Goal: Task Accomplishment & Management: Manage account settings

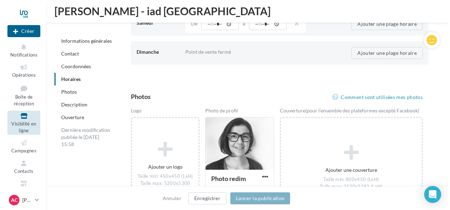
scroll to position [972, 0]
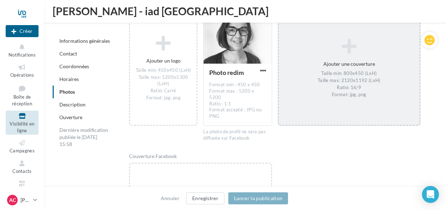
click at [349, 74] on div "Taille min: 800x450 (LxH) Taille max: 2120x1192 (LxH) Ratio: 16/9 Format: jpg, …" at bounding box center [349, 85] width 135 height 28
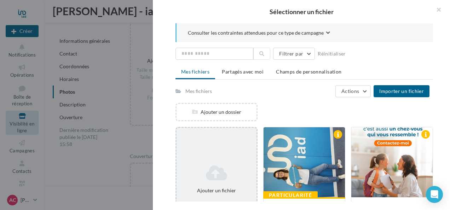
click at [209, 166] on icon at bounding box center [216, 173] width 74 height 17
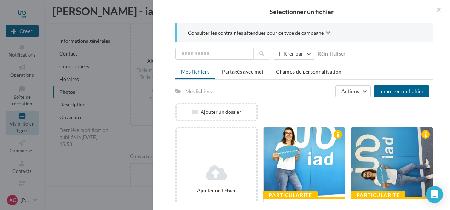
scroll to position [0, 0]
click at [306, 159] on div at bounding box center [304, 162] width 81 height 71
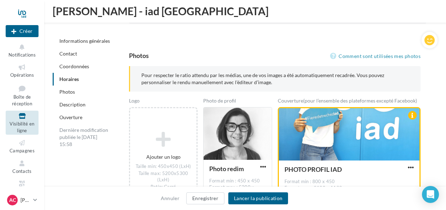
scroll to position [897, 0]
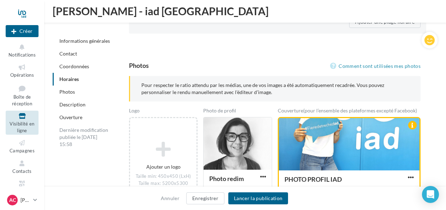
click at [63, 90] on link "Photos" at bounding box center [67, 92] width 16 height 6
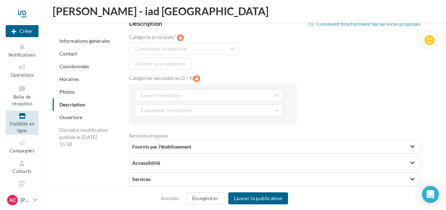
scroll to position [1545, 0]
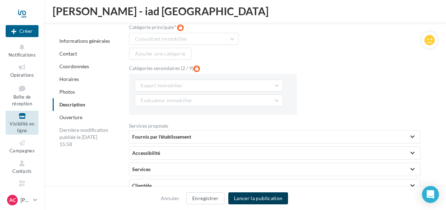
click at [271, 197] on button "Lancer la publication" at bounding box center [259, 198] width 60 height 12
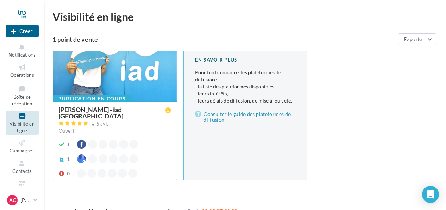
click at [109, 69] on div at bounding box center [115, 76] width 124 height 50
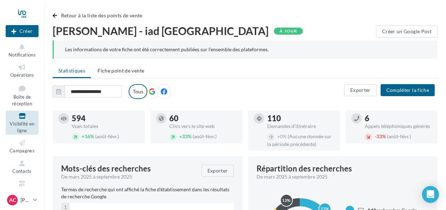
click at [153, 92] on icon at bounding box center [152, 91] width 6 height 6
click at [408, 88] on button "Compléter la fiche" at bounding box center [408, 90] width 54 height 12
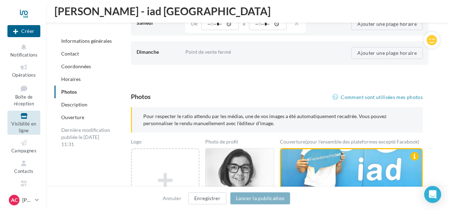
scroll to position [972, 0]
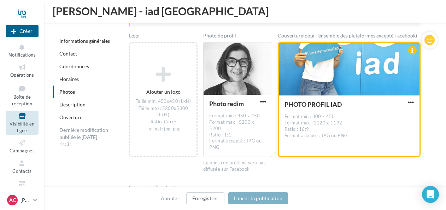
click at [410, 99] on button "button" at bounding box center [411, 102] width 9 height 7
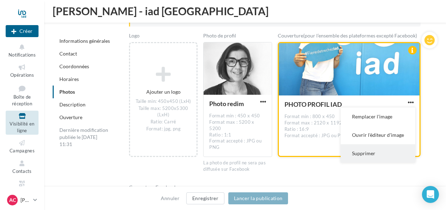
click at [374, 154] on button "Supprimer" at bounding box center [378, 153] width 75 height 18
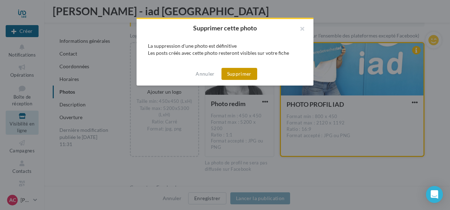
click at [232, 72] on button "Supprimer" at bounding box center [239, 74] width 36 height 12
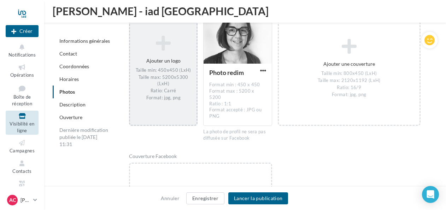
click at [162, 78] on div "Taille min: 450x450 (LxH) Taille max: 5200x5300 (LxH) Ratio: Carré Format: jpg,…" at bounding box center [163, 85] width 61 height 34
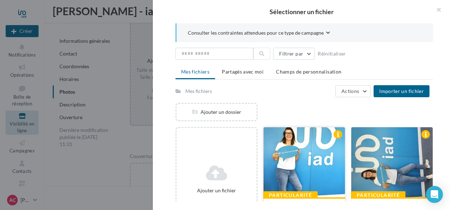
drag, startPoint x: 388, startPoint y: 164, endPoint x: 298, endPoint y: 154, distance: 90.4
click at [298, 154] on div at bounding box center [304, 162] width 81 height 71
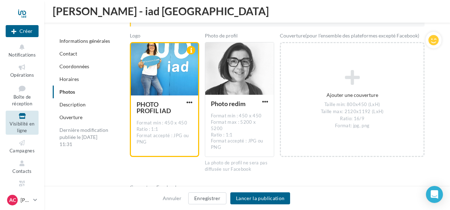
scroll to position [1003, 0]
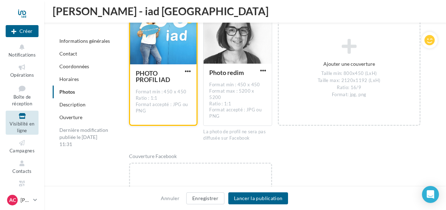
drag, startPoint x: 172, startPoint y: 47, endPoint x: 170, endPoint y: 69, distance: 22.4
click at [170, 69] on div "PHOTO PROFIL IAD Format min : 450 x 450 Ratio : 1:1 Format accepté : JPG ou PNG" at bounding box center [163, 68] width 69 height 115
drag, startPoint x: 170, startPoint y: 69, endPoint x: 183, endPoint y: 81, distance: 18.0
click at [183, 81] on div "PHOTO PROFIL IAD Format min : 450 x 450 Ratio : 1:1 Format accepté : JPG ou PNG" at bounding box center [163, 94] width 55 height 48
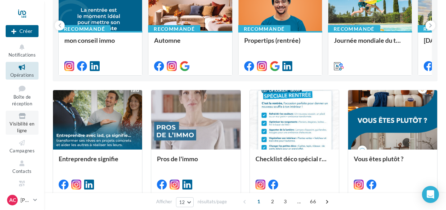
click at [18, 122] on span "Visibilité en ligne" at bounding box center [22, 127] width 25 height 12
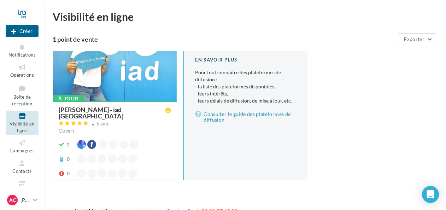
click at [81, 66] on div at bounding box center [115, 76] width 124 height 50
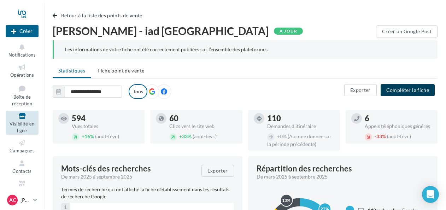
click at [414, 89] on button "Compléter la fiche" at bounding box center [408, 90] width 54 height 12
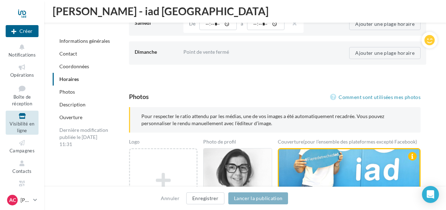
scroll to position [972, 0]
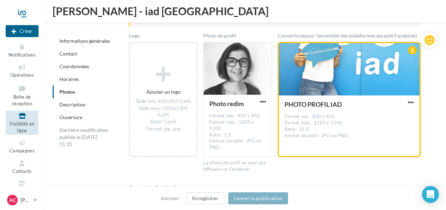
click at [361, 101] on div "PHOTO PROFIL IAD" at bounding box center [333, 104] width 97 height 6
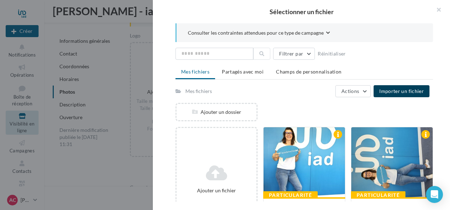
click at [405, 86] on button "Importer un fichier" at bounding box center [402, 91] width 56 height 12
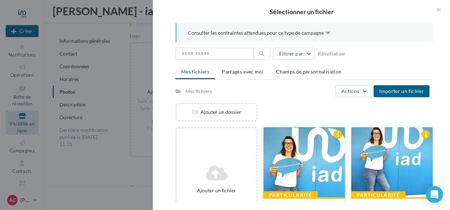
click at [299, 157] on div at bounding box center [304, 162] width 81 height 71
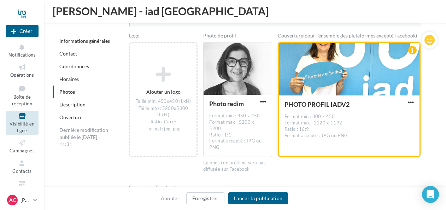
click at [328, 87] on div at bounding box center [349, 69] width 141 height 53
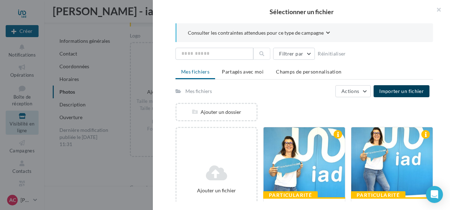
click at [408, 88] on span "Importer un fichier" at bounding box center [401, 91] width 45 height 6
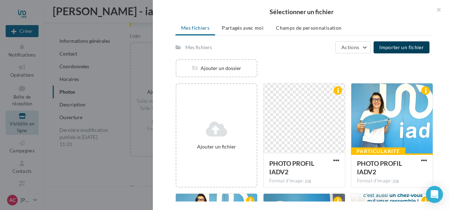
scroll to position [44, 0]
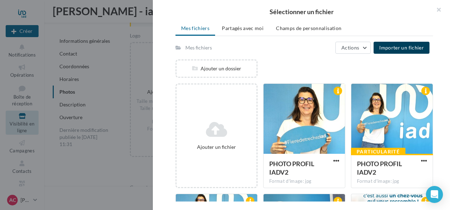
drag, startPoint x: 400, startPoint y: 98, endPoint x: 433, endPoint y: 101, distance: 33.4
click at [433, 101] on div "Particularité PHOTO PROFIL IADV2 Format d'image: jpg PHOTO PROFIL IADV2" at bounding box center [395, 135] width 88 height 105
click at [422, 160] on span "button" at bounding box center [424, 161] width 6 height 6
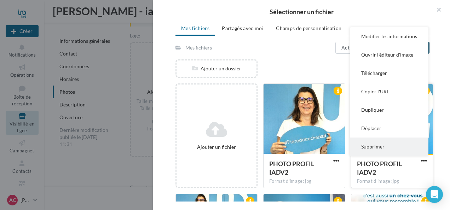
click at [388, 147] on button "Supprimer" at bounding box center [389, 147] width 79 height 18
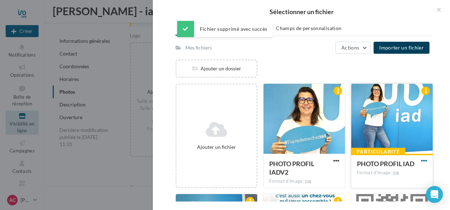
click at [421, 161] on span "button" at bounding box center [424, 161] width 6 height 6
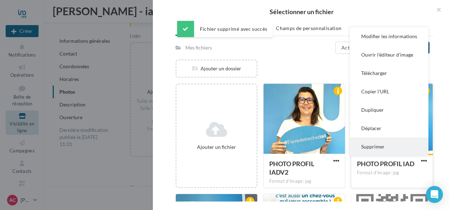
click at [397, 148] on button "Supprimer" at bounding box center [389, 147] width 79 height 18
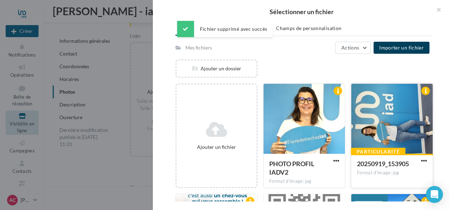
click at [424, 162] on button "button" at bounding box center [424, 161] width 9 height 7
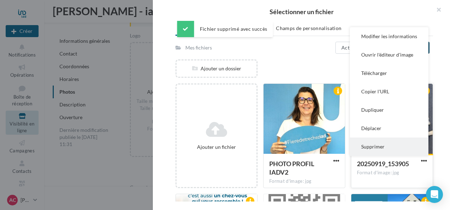
click at [392, 144] on button "Supprimer" at bounding box center [389, 147] width 79 height 18
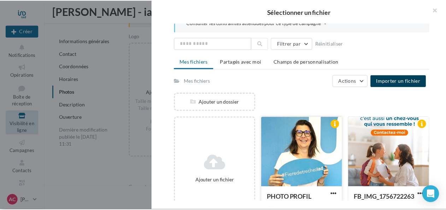
scroll to position [0, 0]
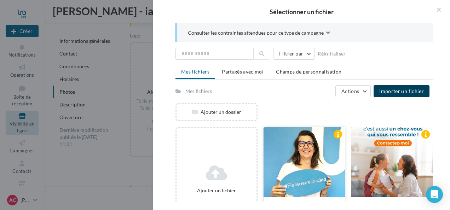
click at [302, 151] on div at bounding box center [304, 162] width 81 height 71
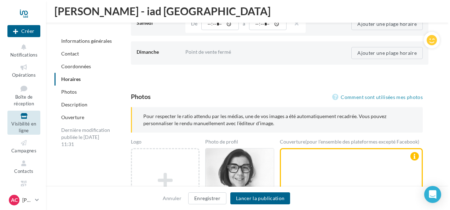
scroll to position [972, 0]
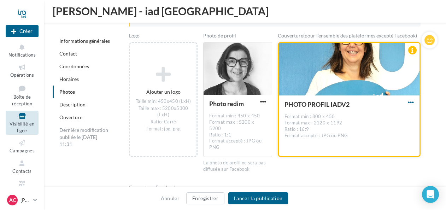
click at [411, 100] on span "button" at bounding box center [411, 102] width 6 height 6
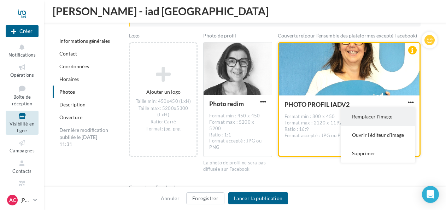
click at [378, 113] on button "Remplacer l'image" at bounding box center [378, 117] width 75 height 18
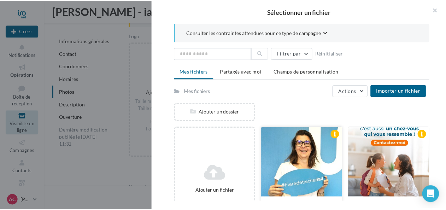
scroll to position [35, 0]
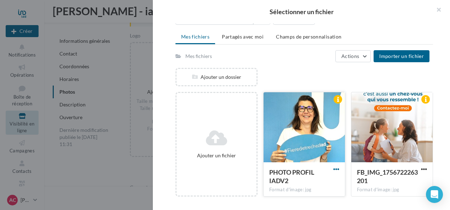
click at [333, 168] on span "button" at bounding box center [336, 169] width 6 height 6
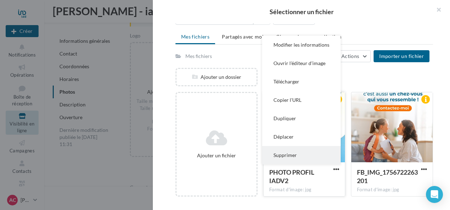
click at [303, 154] on button "Supprimer" at bounding box center [301, 155] width 79 height 18
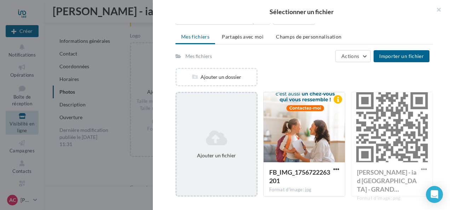
click at [207, 133] on icon at bounding box center [216, 137] width 74 height 17
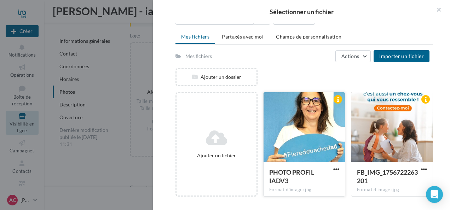
click at [304, 123] on div at bounding box center [304, 127] width 81 height 71
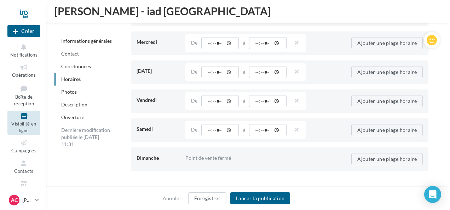
scroll to position [972, 0]
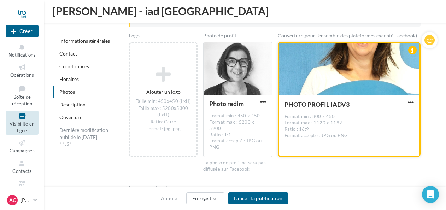
click at [415, 100] on button "button" at bounding box center [411, 102] width 9 height 7
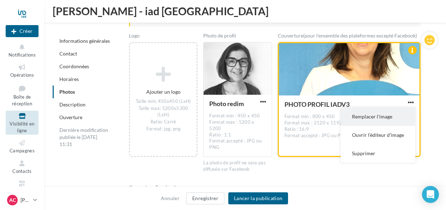
click at [371, 114] on button "Remplacer l'image" at bounding box center [378, 117] width 75 height 18
